Goal: Task Accomplishment & Management: Use online tool/utility

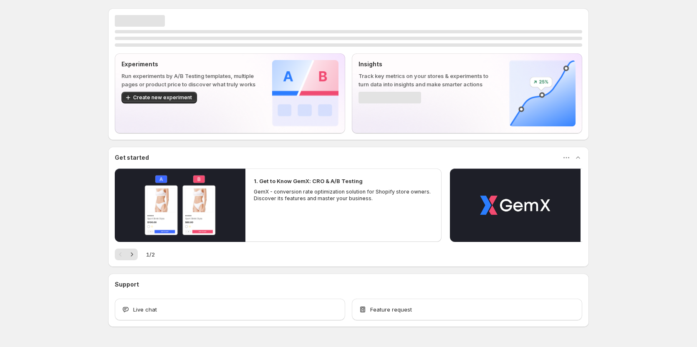
scroll to position [18, 0]
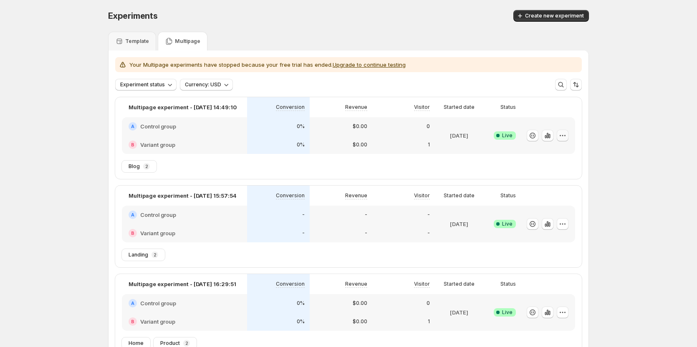
click at [567, 134] on icon "button" at bounding box center [563, 136] width 8 height 8
click at [557, 151] on span "Edit" at bounding box center [572, 153] width 87 height 8
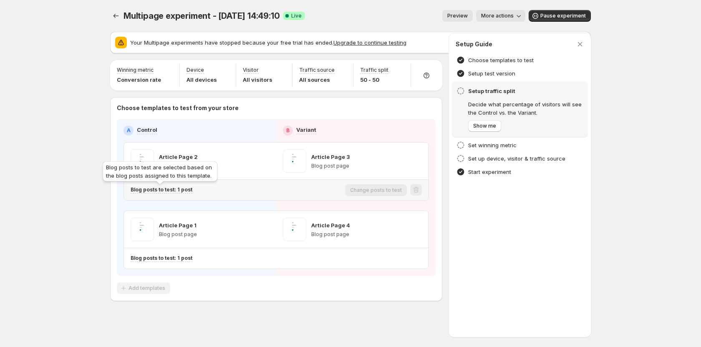
click at [184, 190] on p "Blog posts to test: 1 post" at bounding box center [162, 190] width 62 height 7
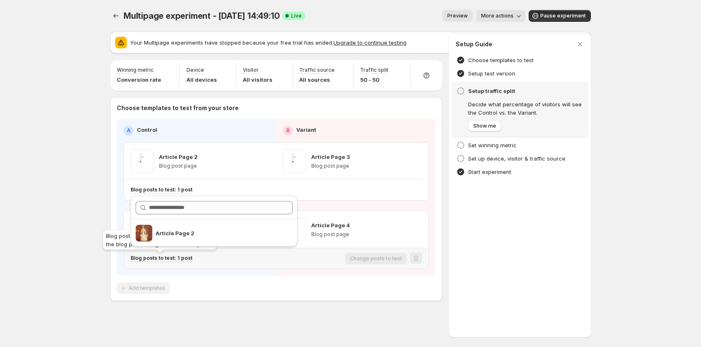
click at [175, 256] on p "Blog posts to test: 1 post" at bounding box center [162, 258] width 62 height 7
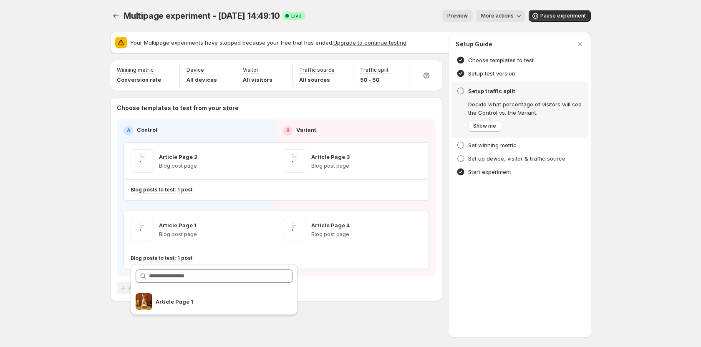
click at [99, 204] on div "Multipage experiment - [DATE] 14:49:10. This page is ready Multipage experiment…" at bounding box center [350, 173] width 701 height 347
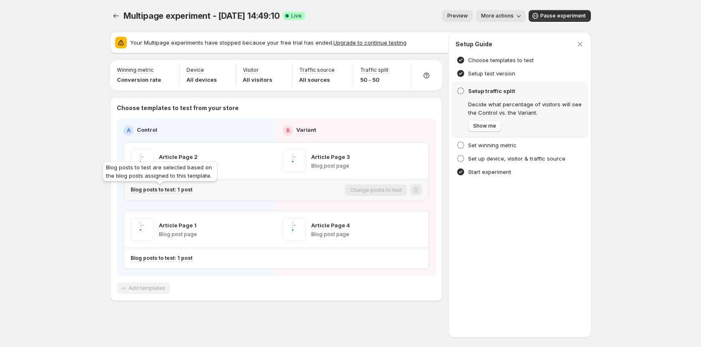
click at [181, 187] on p "Blog posts to test: 1 post" at bounding box center [162, 190] width 62 height 7
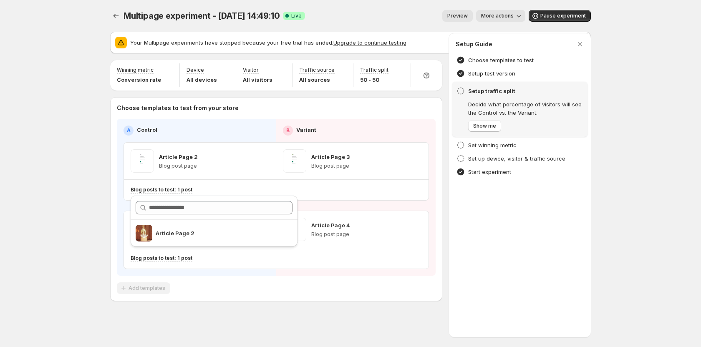
click at [82, 218] on div "Multipage experiment - [DATE] 14:49:10. This page is ready Multipage experiment…" at bounding box center [350, 173] width 701 height 347
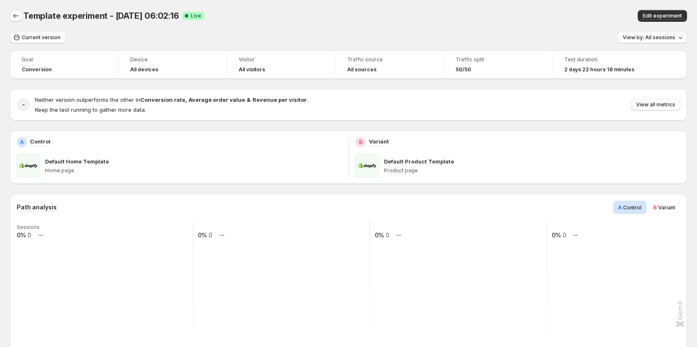
click at [19, 14] on icon "Back" at bounding box center [16, 16] width 8 height 8
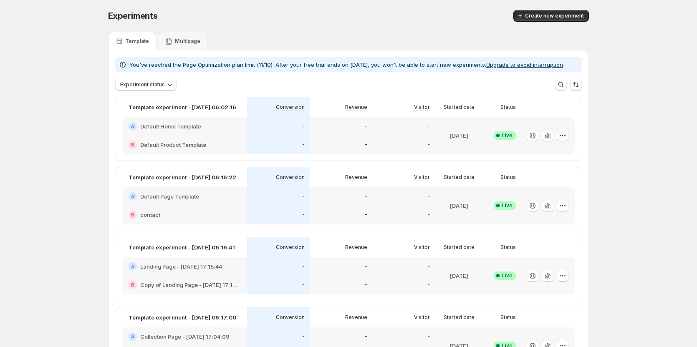
click at [561, 137] on icon "button" at bounding box center [563, 136] width 8 height 8
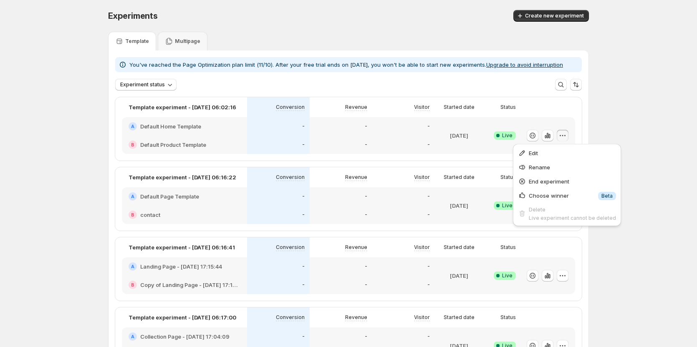
click at [564, 136] on icon "button" at bounding box center [563, 136] width 8 height 8
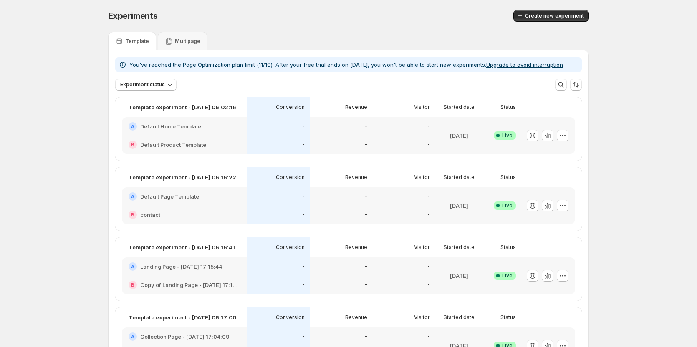
click at [561, 134] on icon "button" at bounding box center [563, 136] width 8 height 8
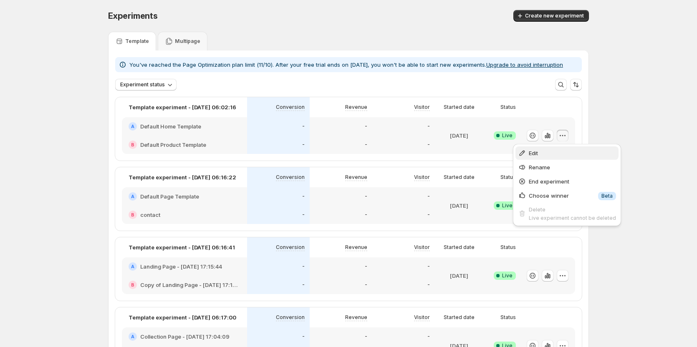
click at [551, 152] on span "Edit" at bounding box center [572, 153] width 87 height 8
